Goal: Information Seeking & Learning: Find specific page/section

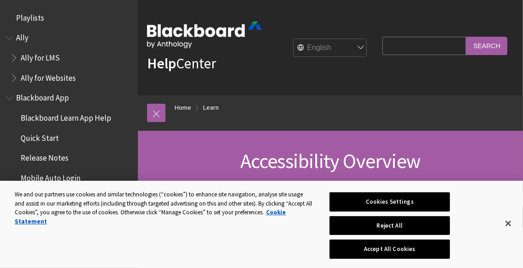
scroll to position [799, 0]
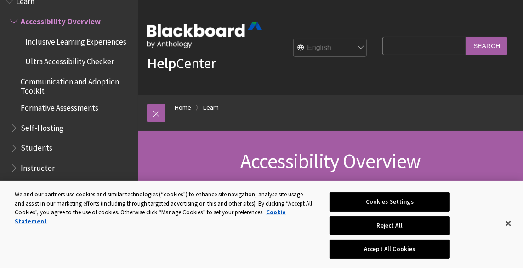
click at [411, 48] on input "Search Query" at bounding box center [424, 46] width 84 height 18
click at [385, 253] on button "Accept All Cookies" at bounding box center [390, 249] width 120 height 19
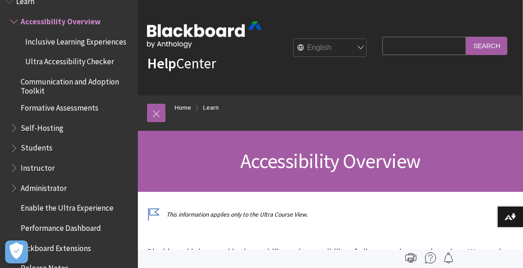
click at [437, 45] on input "Search Query" at bounding box center [424, 46] width 84 height 18
type input "V"
type input "COVER"
click at [497, 48] on input "Search" at bounding box center [486, 46] width 41 height 18
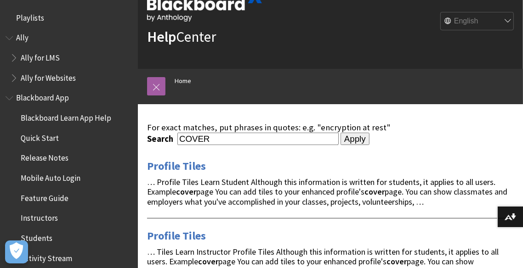
scroll to position [54, 0]
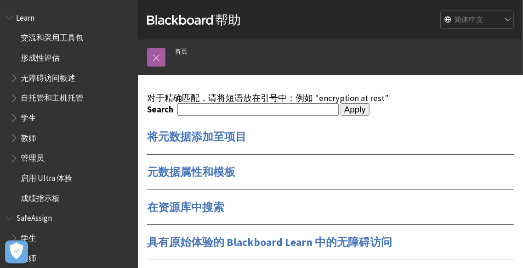
click at [234, 114] on input "Search" at bounding box center [257, 109] width 161 height 12
type input "COVER PAGE"
click at [344, 109] on input "Apply" at bounding box center [355, 109] width 29 height 13
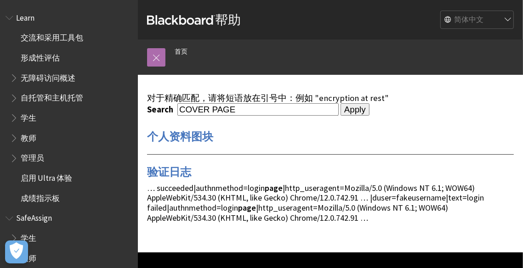
click at [158, 62] on link at bounding box center [156, 57] width 18 height 18
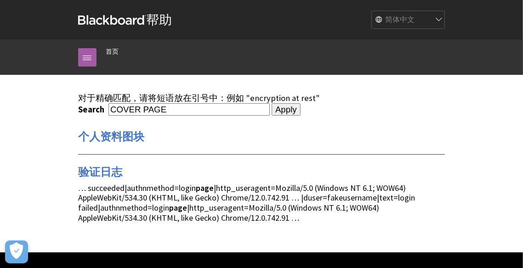
click at [410, 28] on select "English عربية Català Cymraeg Deutsch Español Suomi Français עברית Italiano 日本語 …" at bounding box center [409, 20] width 74 height 18
click at [338, 122] on div "对于精确匹配，请将短语放在引号中：例如 "encryption at rest" Search COVER PAGE Apply 个人资料图块 验证日志 … …" at bounding box center [261, 158] width 367 height 130
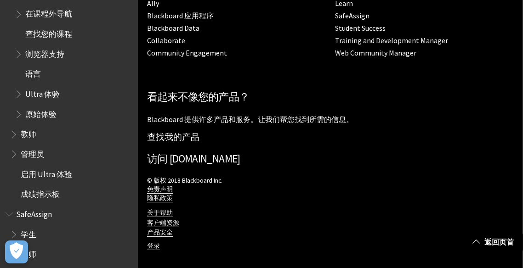
scroll to position [228, 0]
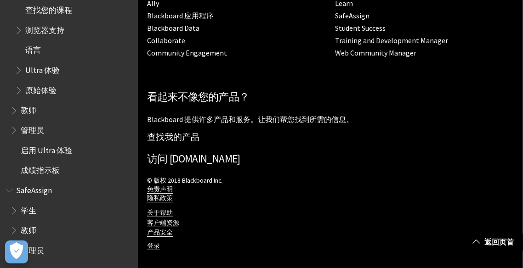
click at [35, 214] on span "学生" at bounding box center [29, 209] width 16 height 12
click at [12, 214] on span "Book outline for Blackboard SafeAssign" at bounding box center [15, 208] width 10 height 11
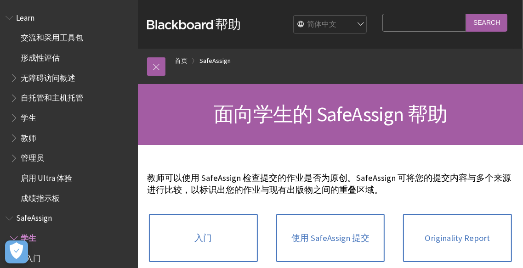
click at [452, 24] on input "Search Query" at bounding box center [424, 23] width 84 height 18
type input "F"
type input "封面"
click at [497, 19] on input "Search" at bounding box center [486, 23] width 41 height 18
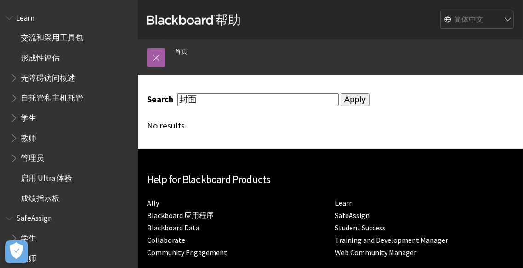
click at [64, 40] on span "交流和采用工具包" at bounding box center [52, 36] width 63 height 12
